Goal: Information Seeking & Learning: Learn about a topic

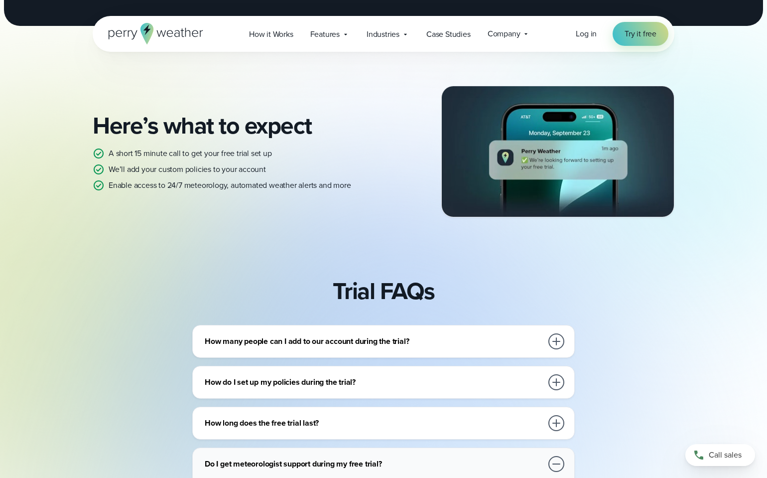
scroll to position [148, 0]
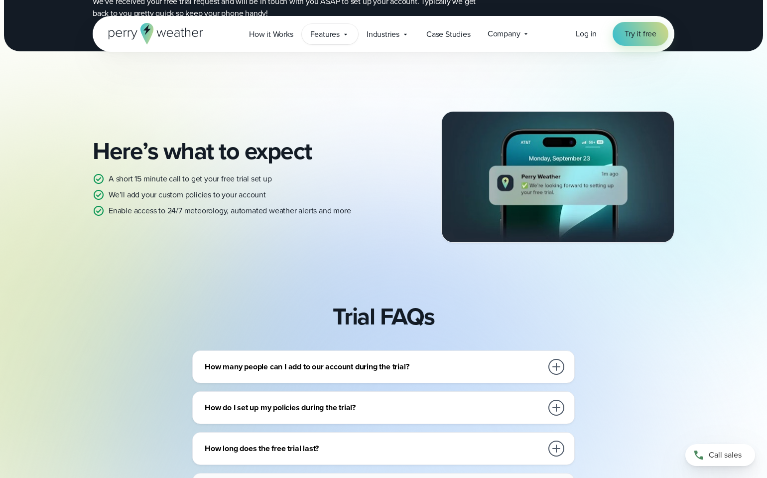
click at [331, 33] on span "Features" at bounding box center [324, 34] width 29 height 12
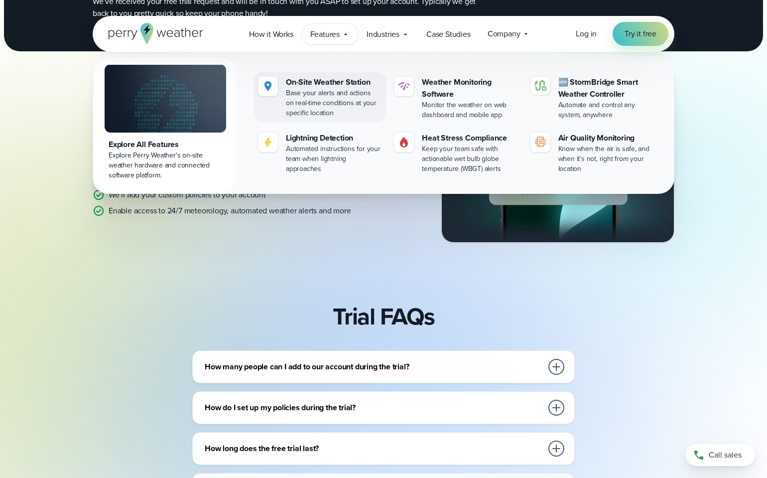
click at [327, 83] on div "On-Site Weather Station" at bounding box center [334, 82] width 96 height 12
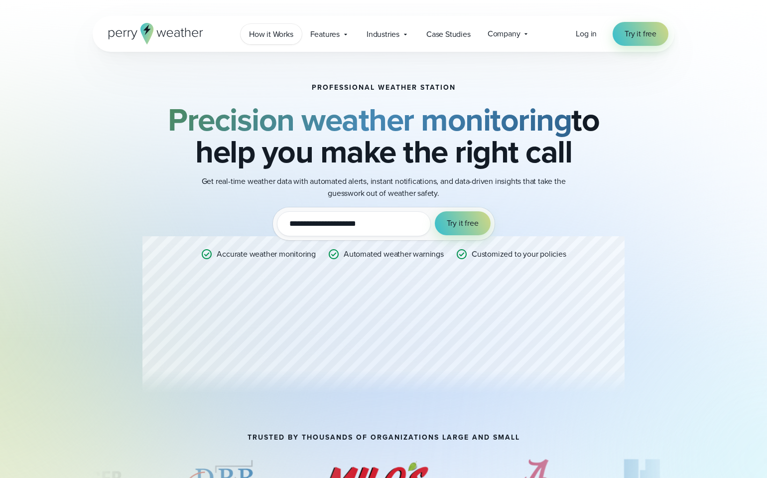
click at [285, 31] on span "How it Works" at bounding box center [271, 34] width 44 height 12
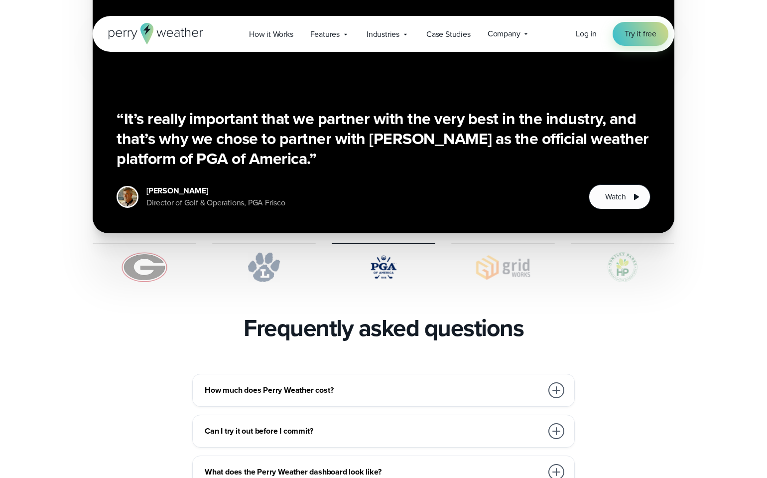
scroll to position [2033, 0]
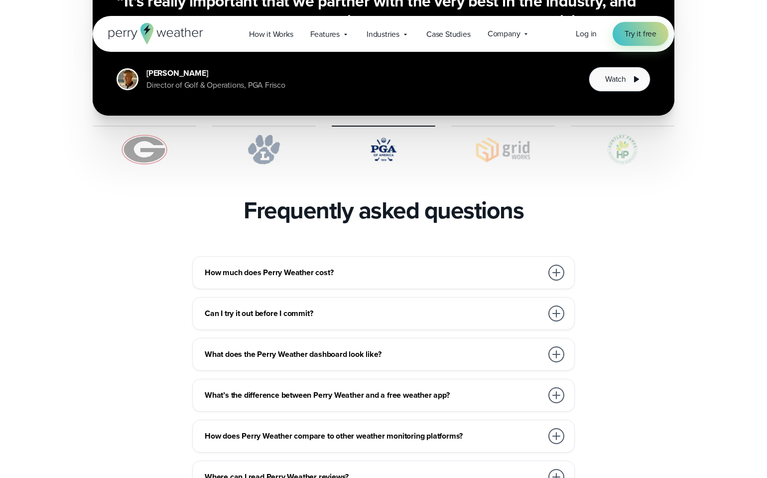
click at [372, 266] on h3 "How much does Perry Weather cost?" at bounding box center [374, 272] width 338 height 12
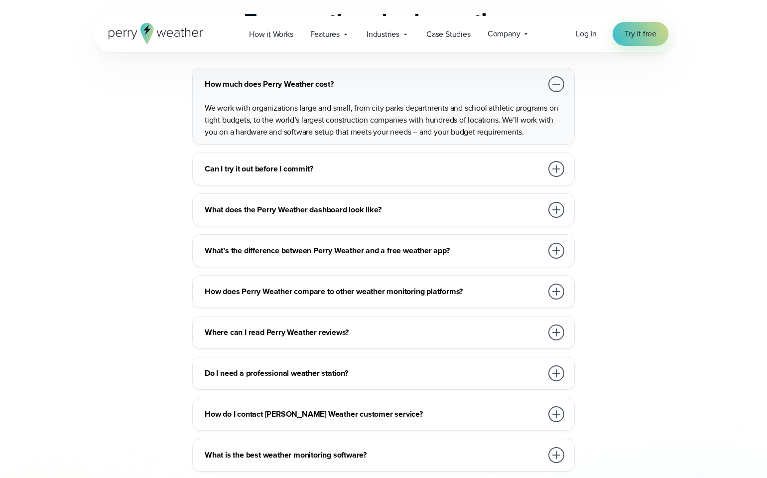
scroll to position [2404, 0]
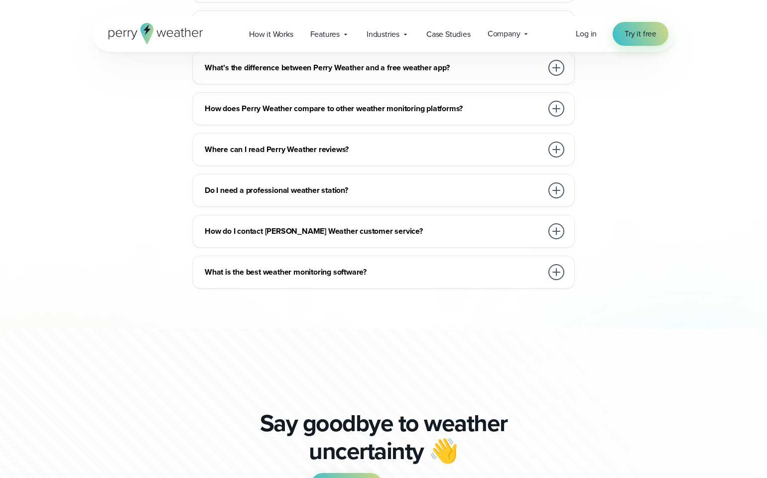
click at [334, 266] on h3 "What is the best weather monitoring software?" at bounding box center [374, 272] width 338 height 12
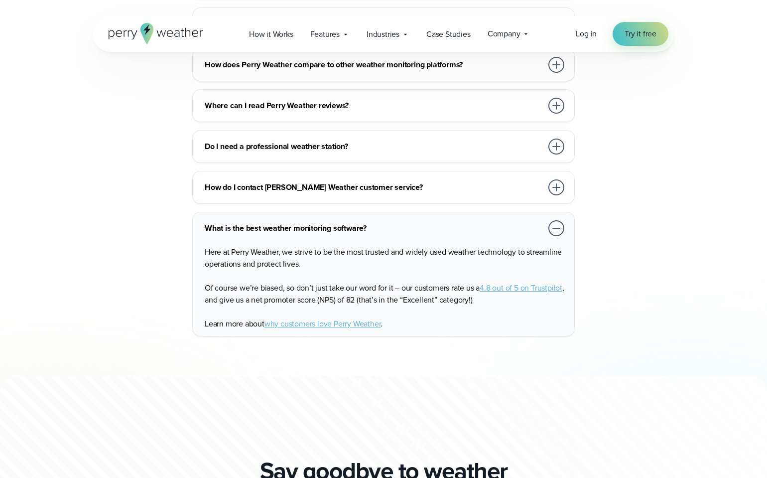
click at [311, 250] on div "Here at Perry Weather, we strive to be the most trusted and widely used weather…" at bounding box center [386, 284] width 362 height 92
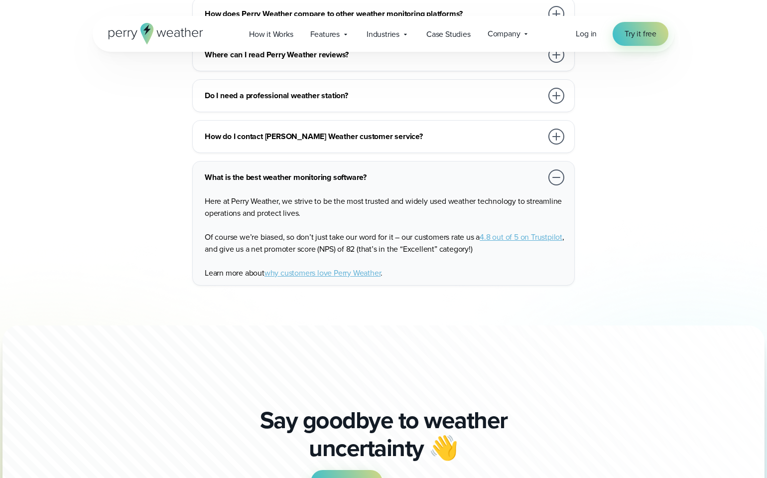
scroll to position [2864, 0]
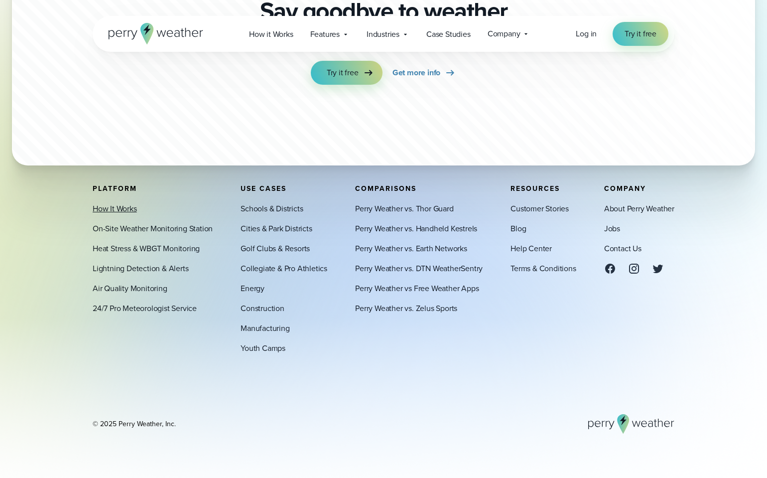
click at [125, 205] on link "How It Works" at bounding box center [115, 209] width 44 height 12
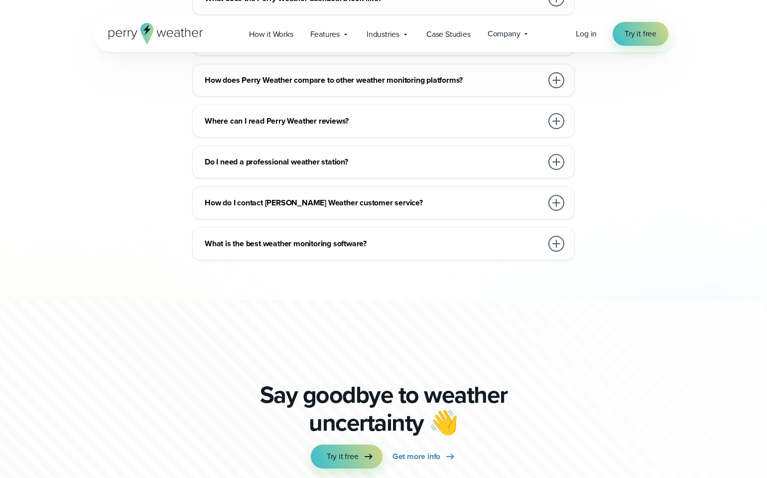
scroll to position [2387, 0]
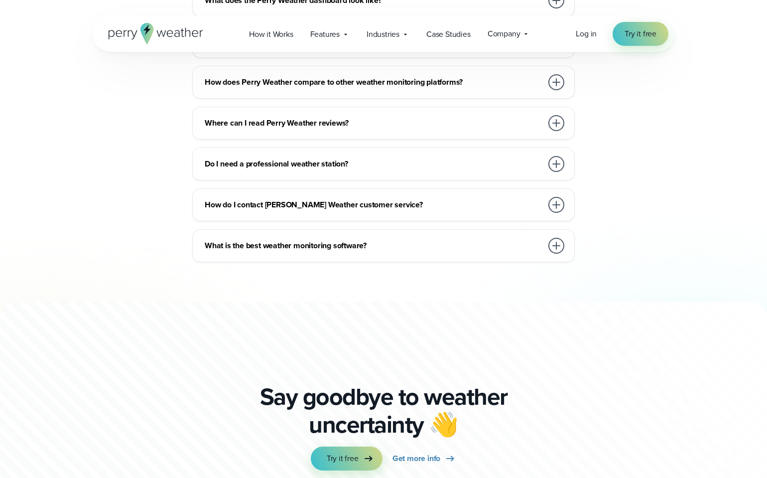
click at [270, 158] on h3 "Do I need a professional weather station?" at bounding box center [374, 164] width 338 height 12
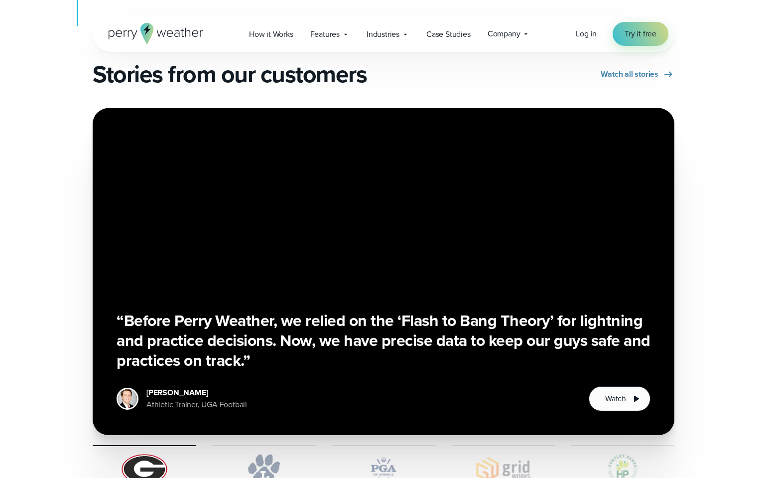
scroll to position [1622, 0]
